Goal: Transaction & Acquisition: Obtain resource

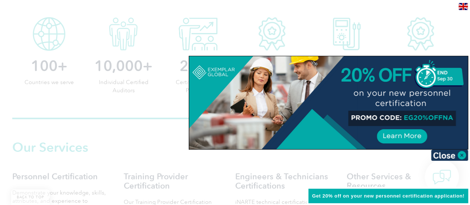
scroll to position [398, 0]
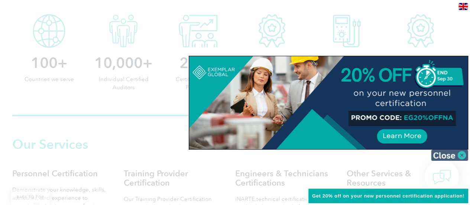
click at [462, 155] on img at bounding box center [449, 154] width 37 height 11
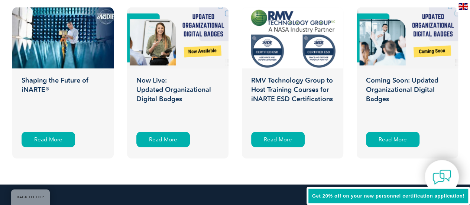
scroll to position [1218, 0]
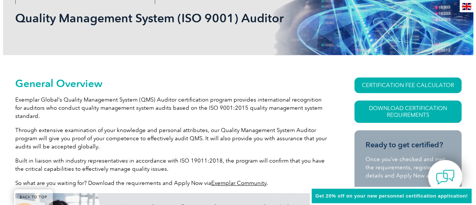
scroll to position [110, 0]
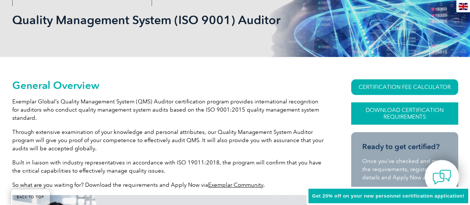
click at [416, 108] on link "Download Certification Requirements" at bounding box center [404, 113] width 107 height 22
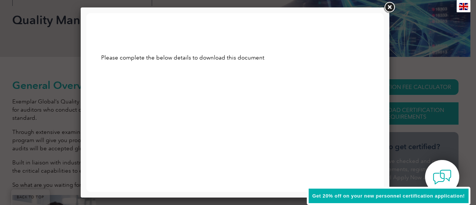
scroll to position [0, 0]
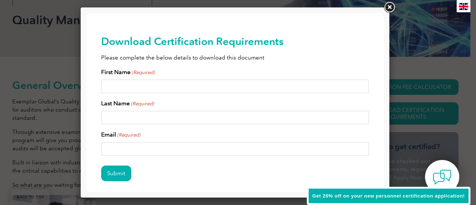
click at [226, 83] on input "First Name (Required)" at bounding box center [235, 86] width 268 height 13
type input "Neha"
type input "K"
type input "Kneha1302@gmail.com"
click at [114, 174] on input "Submit" at bounding box center [116, 173] width 30 height 16
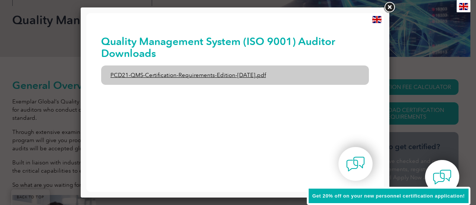
click at [244, 69] on link "PCD21-QMS-Certification-Requirements-Edition-2-April-2022.pdf" at bounding box center [235, 74] width 268 height 19
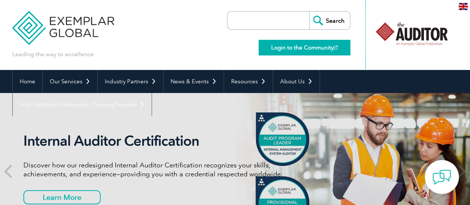
click at [305, 48] on link "Login to the Community" at bounding box center [305, 48] width 92 height 16
